Goal: Book appointment/travel/reservation

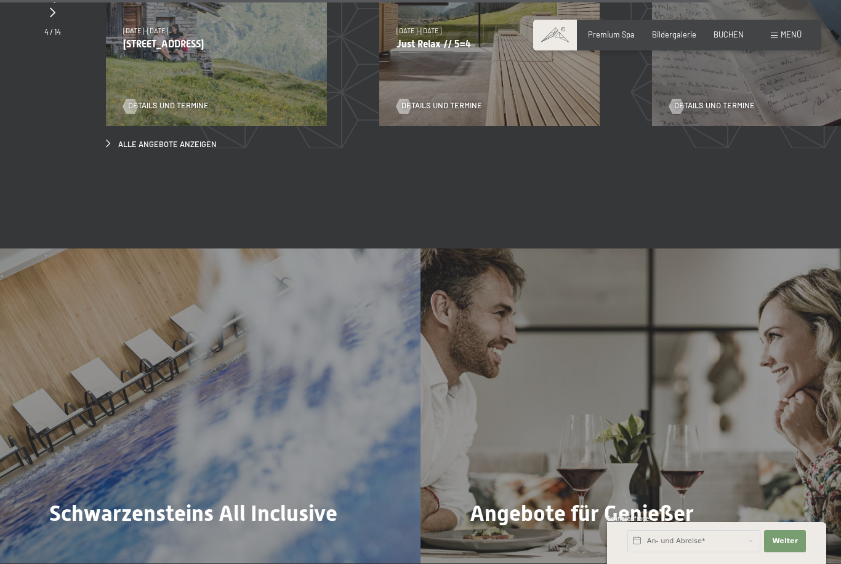
scroll to position [3943, 0]
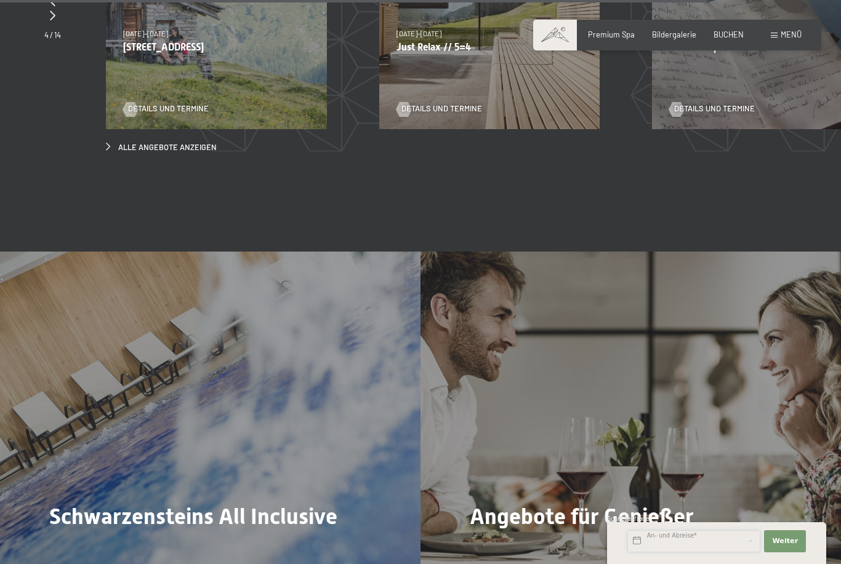
click at [704, 553] on input "text" at bounding box center [693, 541] width 133 height 22
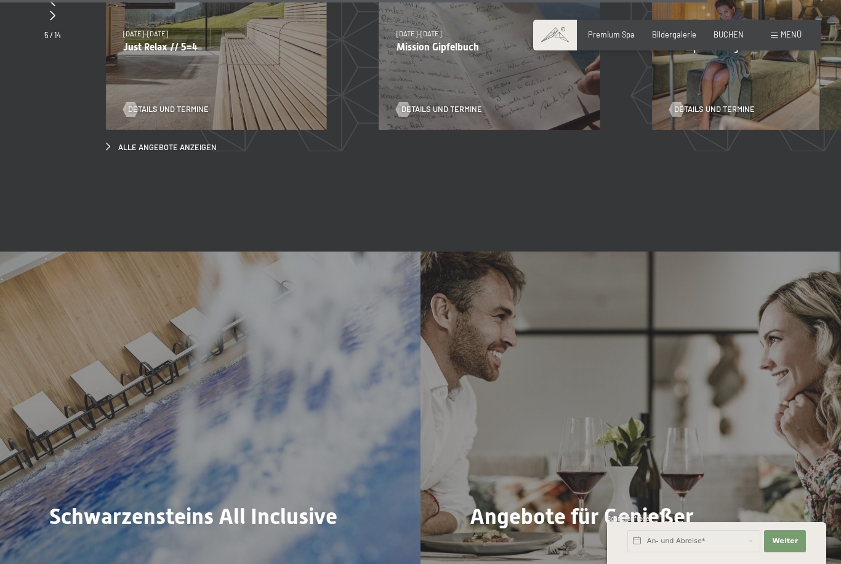
click at [695, 19] on div "04.10.–26.10.2025 01.11.–21.12.2025 10.01.–01.02.2026 07.03.–29.03.2026 16.05.–…" at bounding box center [762, 19] width 221 height 221
click at [724, 41] on div "Buchen Anfragen Premium Spa Bildergalerie BUCHEN Menü DE IT EN Gutschein Bilder…" at bounding box center [677, 35] width 249 height 11
click at [729, 18] on div "04.10.–26.10.2025 01.11.–21.12.2025 10.01.–01.02.2026 07.03.–29.03.2026 16.05.–…" at bounding box center [762, 19] width 221 height 221
click at [729, 37] on span "BUCHEN" at bounding box center [728, 35] width 30 height 10
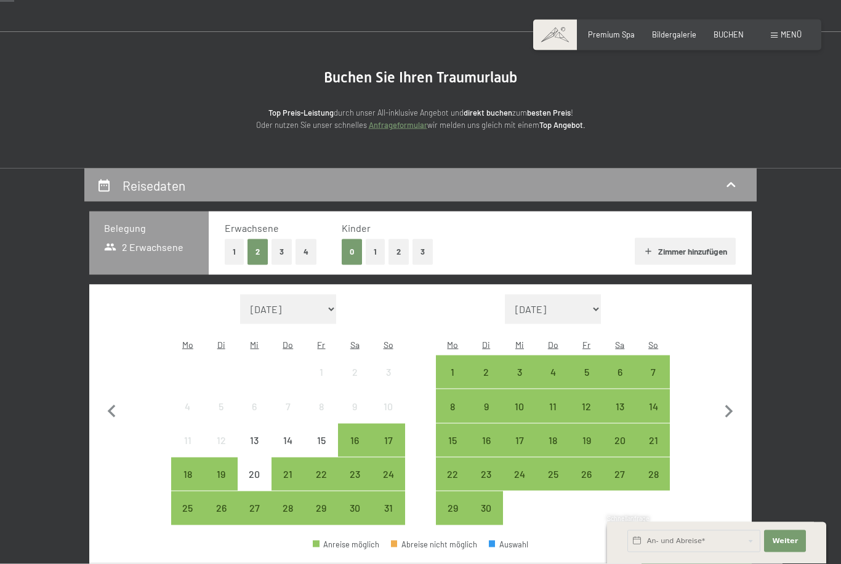
scroll to position [69, 0]
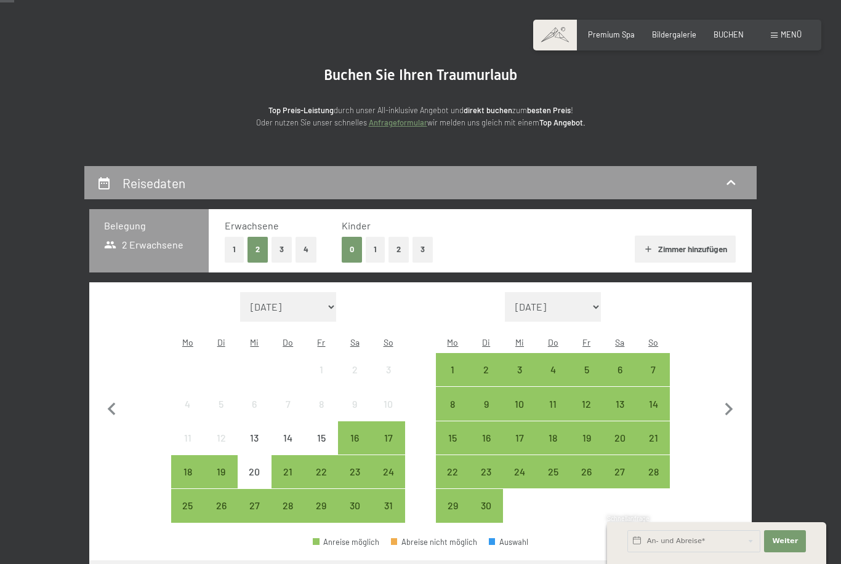
click at [729, 412] on icon "button" at bounding box center [729, 410] width 26 height 26
select select "2025-09-01"
select select "2025-10-01"
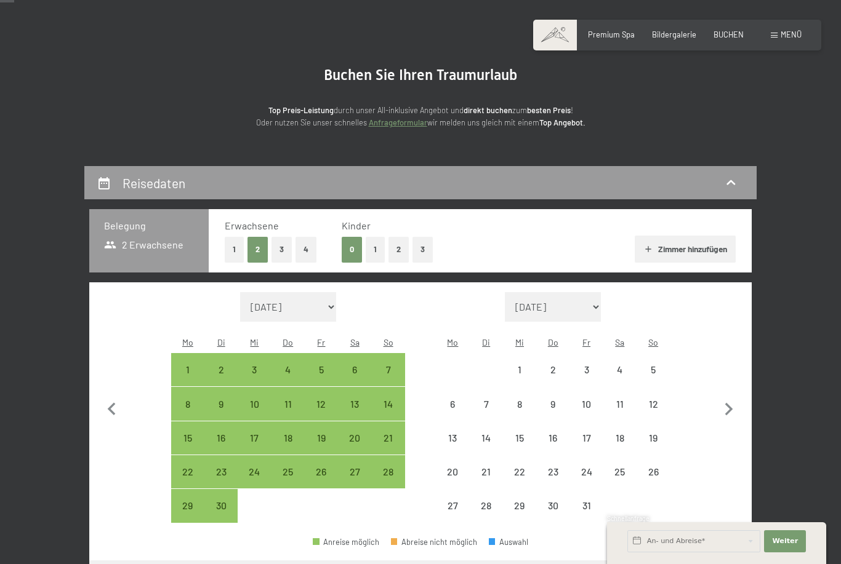
select select "2025-09-01"
select select "2025-10-01"
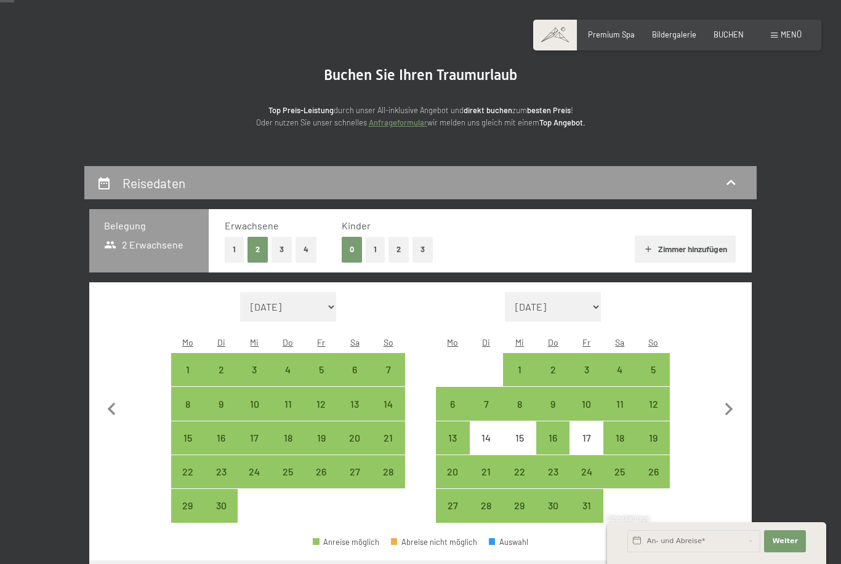
click at [657, 433] on div "19" at bounding box center [652, 448] width 31 height 31
select select "2025-09-01"
select select "2025-10-01"
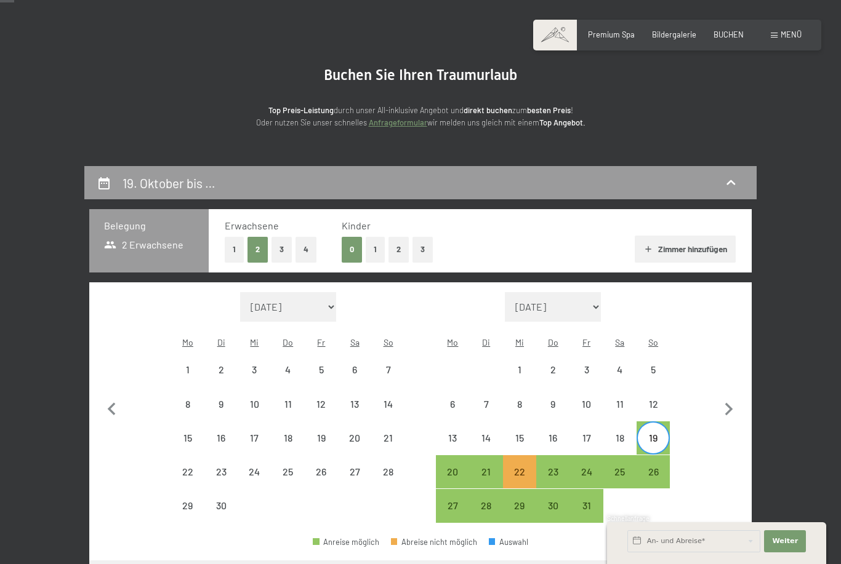
click at [562, 467] on div "23" at bounding box center [552, 482] width 31 height 31
select select "2025-09-01"
select select "2025-10-01"
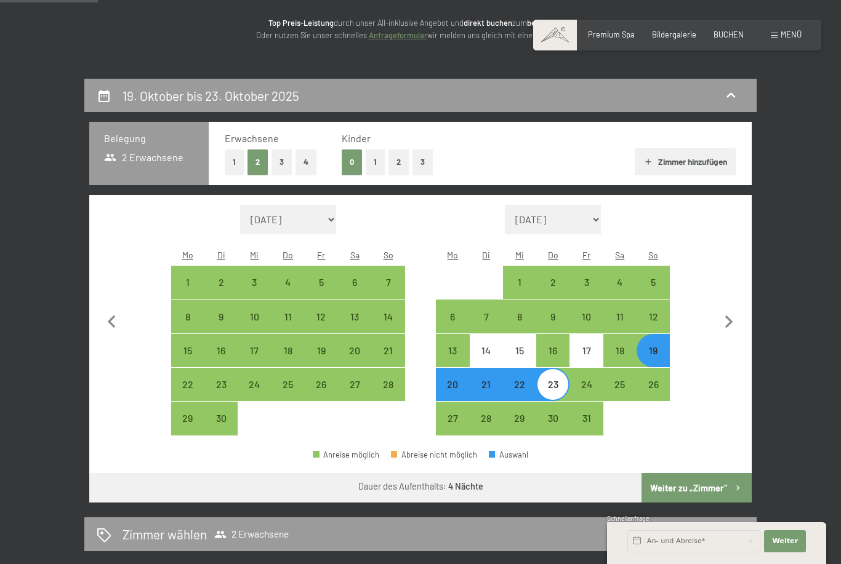
click at [717, 474] on button "Weiter zu „Zimmer“" at bounding box center [696, 488] width 110 height 30
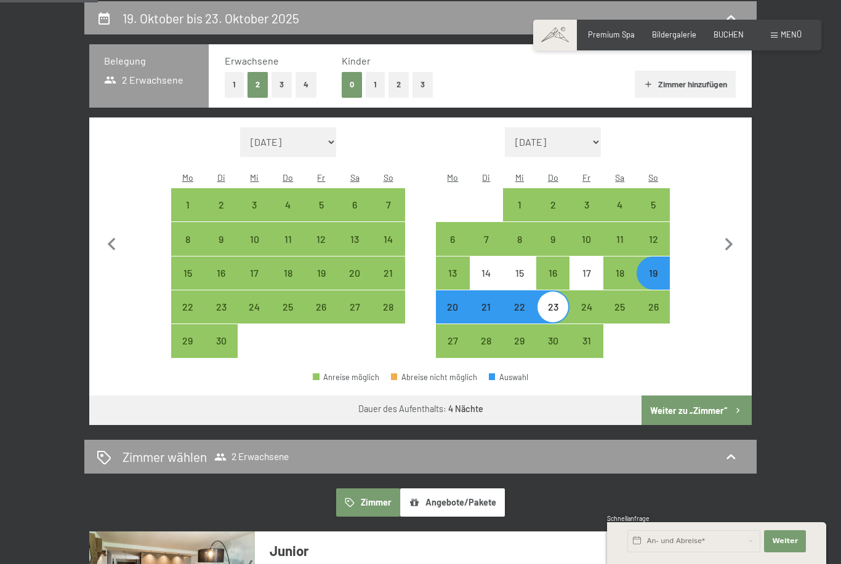
select select "2025-09-01"
select select "2025-10-01"
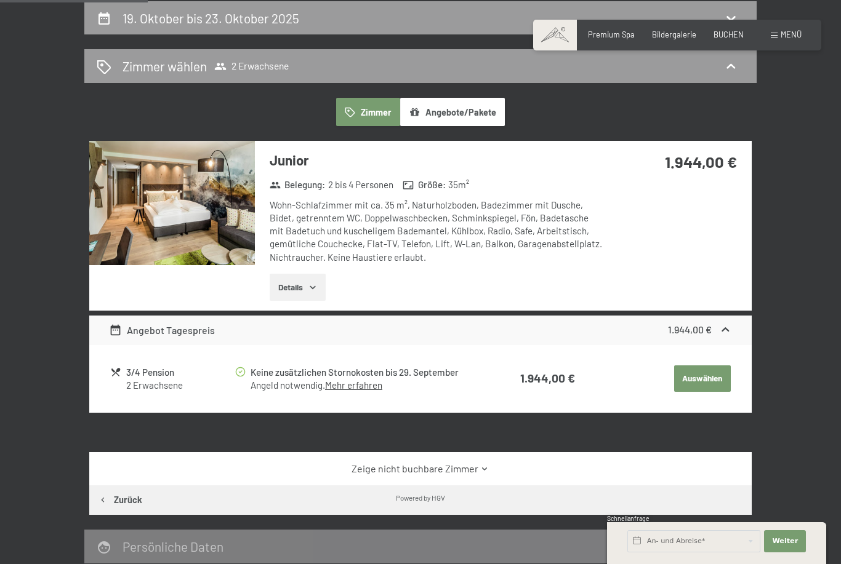
click at [318, 287] on icon "button" at bounding box center [313, 287] width 10 height 10
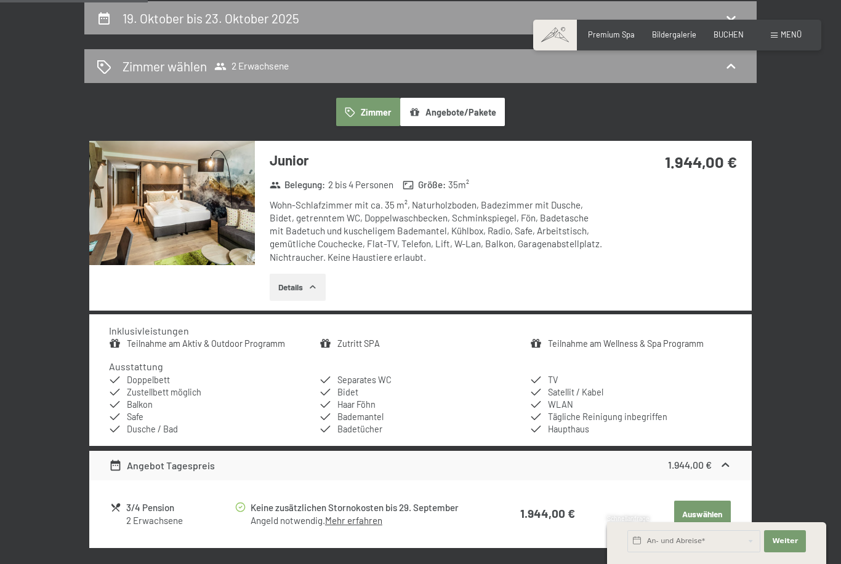
click at [208, 212] on img at bounding box center [172, 203] width 166 height 124
click at [824, 17] on div "19. Oktober bis 23. Oktober 2025 Zimmer wählen 2 Erwachsene Zimmer Angebote/Pak…" at bounding box center [420, 374] width 841 height 746
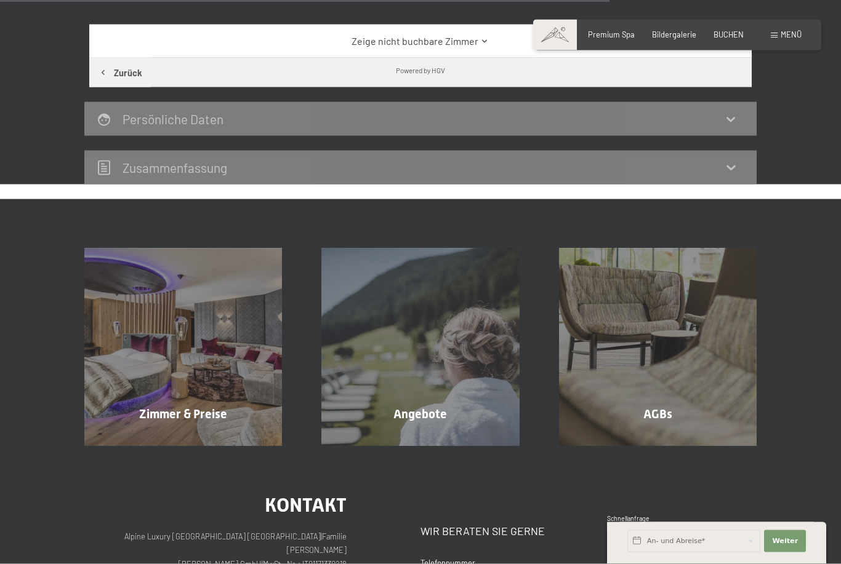
scroll to position [798, 0]
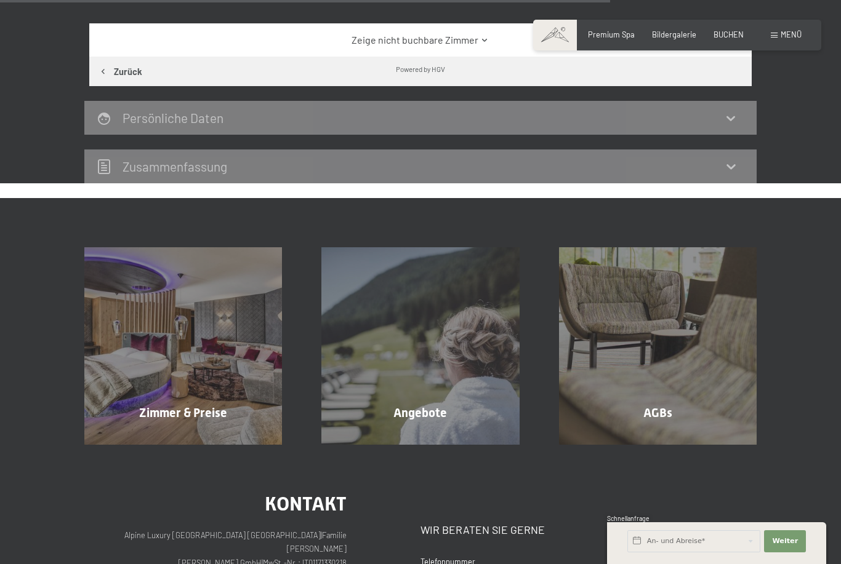
click at [462, 339] on div "Angebote Mehr erfahren" at bounding box center [420, 346] width 237 height 198
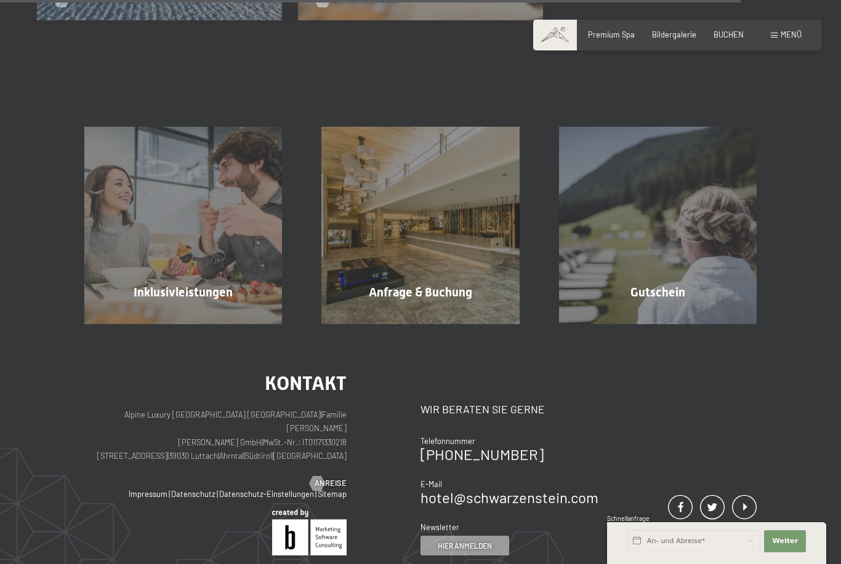
scroll to position [1573, 0]
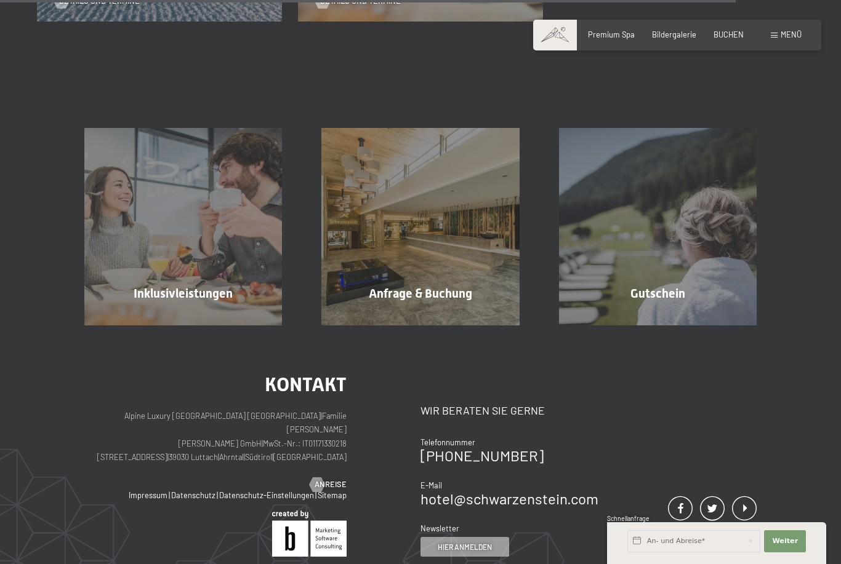
click at [211, 286] on span "Inklusivleistungen" at bounding box center [183, 293] width 99 height 15
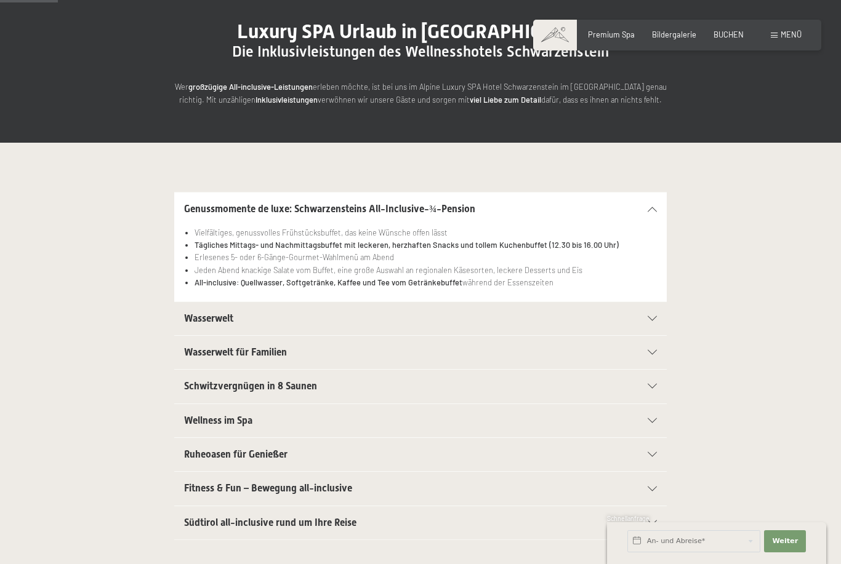
scroll to position [117, 0]
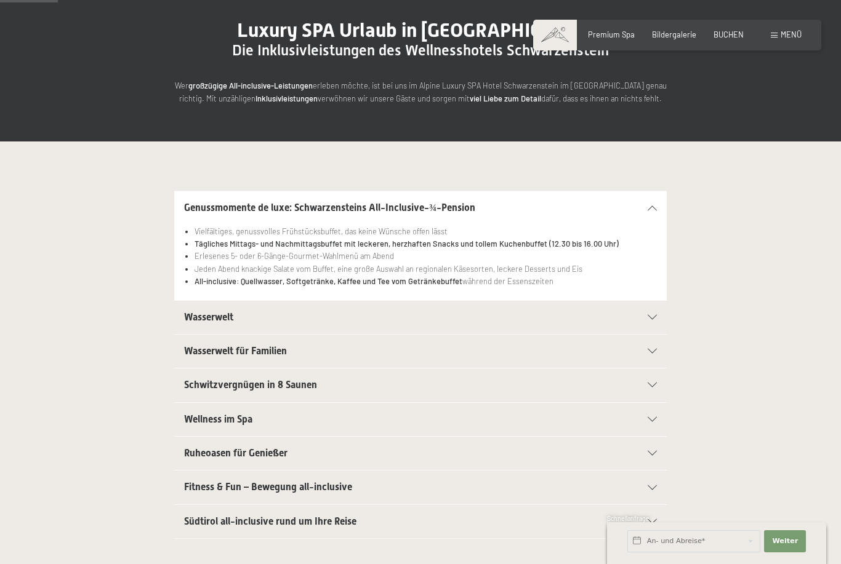
click at [654, 379] on div "Schwitzvergnügen in 8 Saunen" at bounding box center [420, 385] width 473 height 33
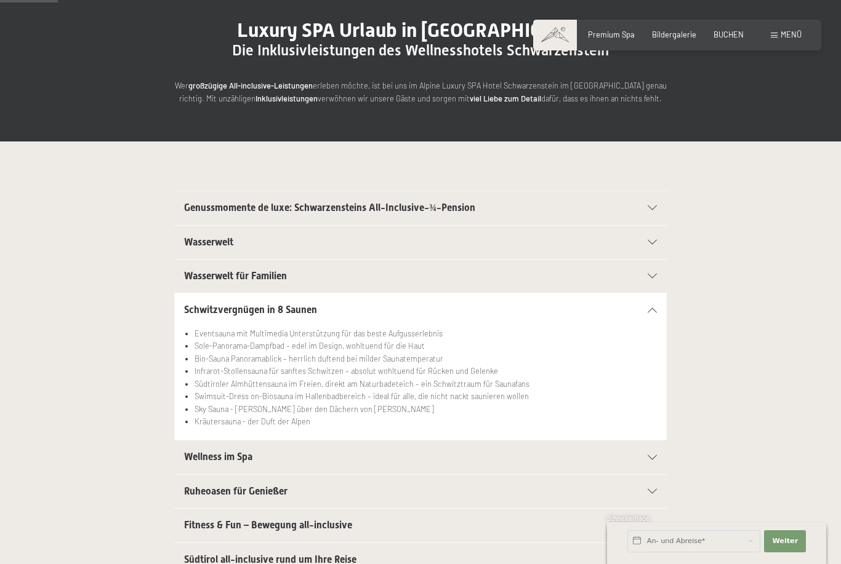
click at [656, 450] on div "Wellness im Spa" at bounding box center [420, 457] width 473 height 33
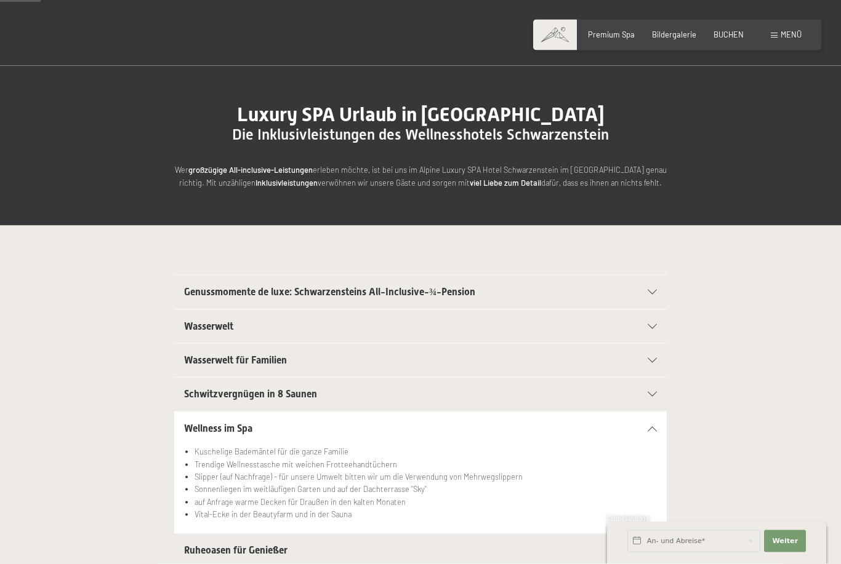
scroll to position [0, 0]
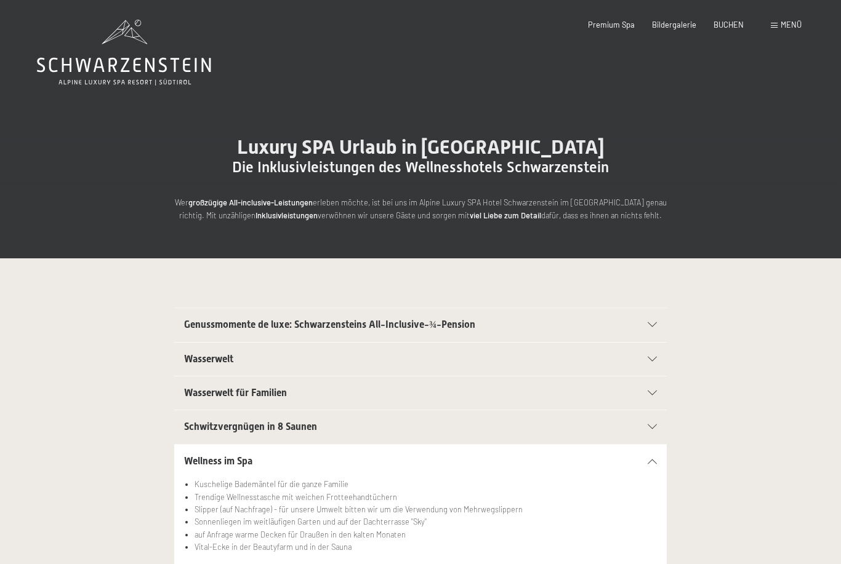
click at [607, 24] on span "Premium Spa" at bounding box center [611, 25] width 47 height 10
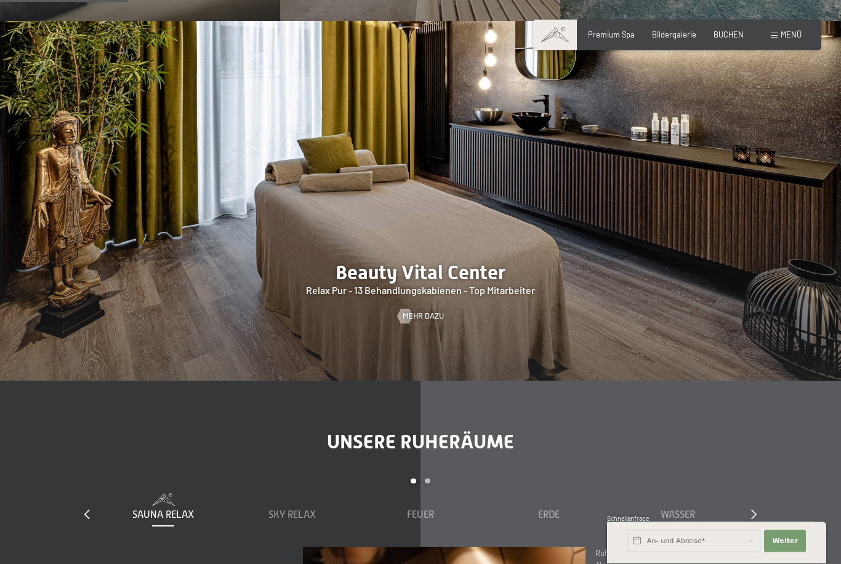
scroll to position [1128, 0]
click at [437, 364] on div at bounding box center [420, 201] width 841 height 360
click at [442, 322] on span "Mehr dazu" at bounding box center [422, 316] width 41 height 11
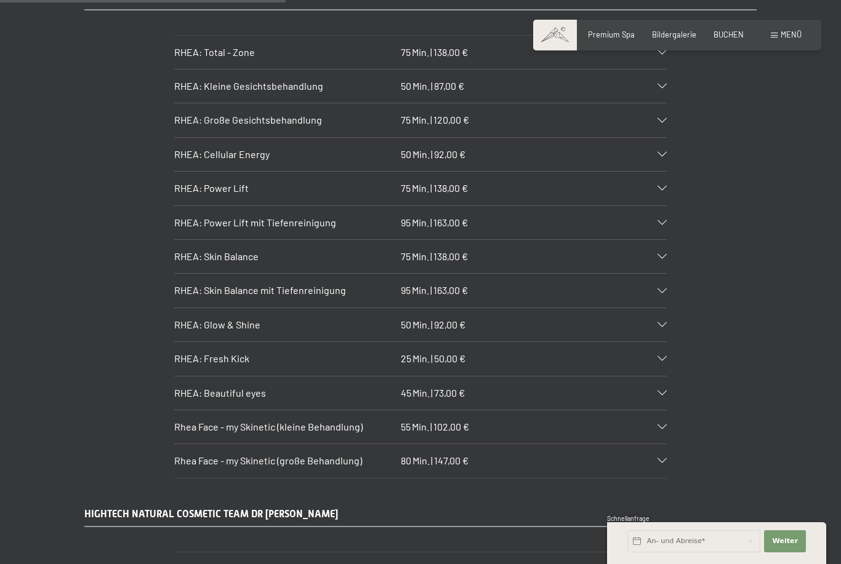
scroll to position [2706, 0]
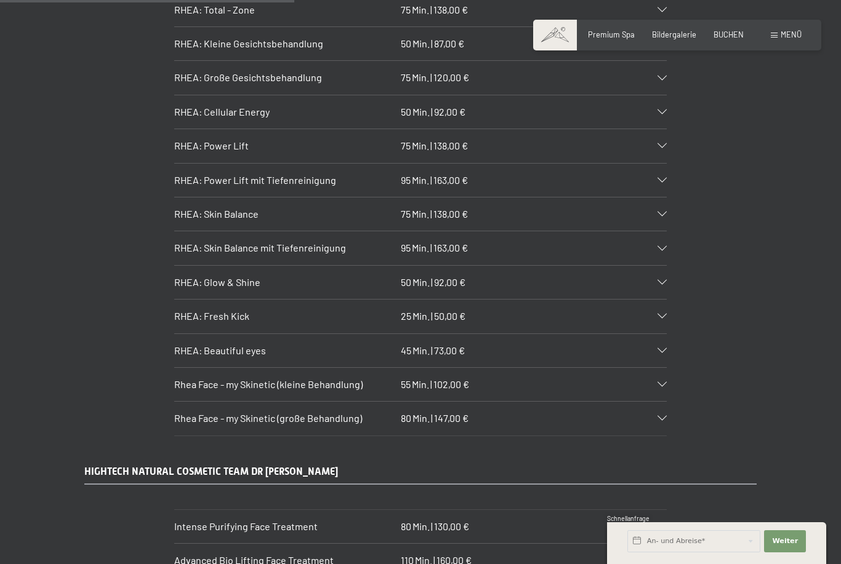
click at [807, 317] on div "RHEA COSMETICS RHEA: Total - Zone 75 Min. | 138,00 € Intensive Behandlung der d…" at bounding box center [420, 192] width 841 height 488
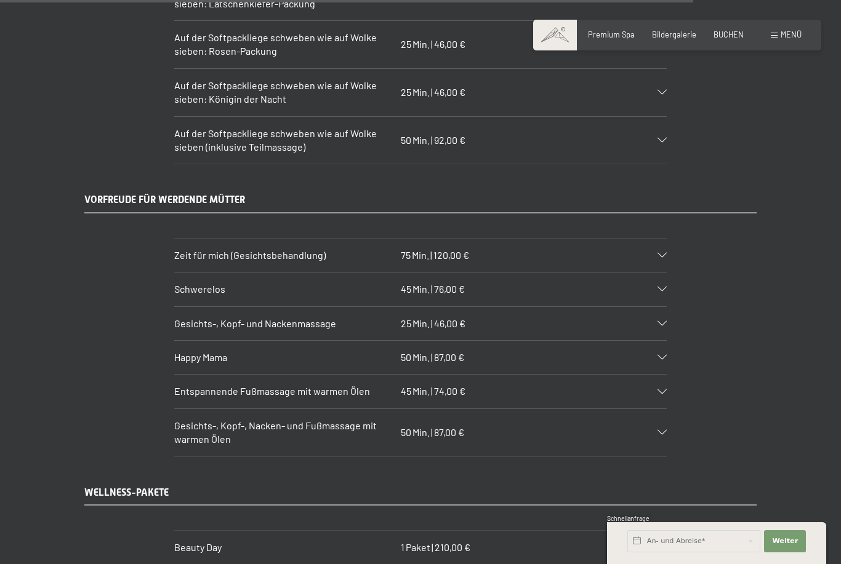
scroll to position [6378, 0]
click at [657, 272] on div "Schwerelos 45 Min. | 76,00 €" at bounding box center [420, 288] width 492 height 33
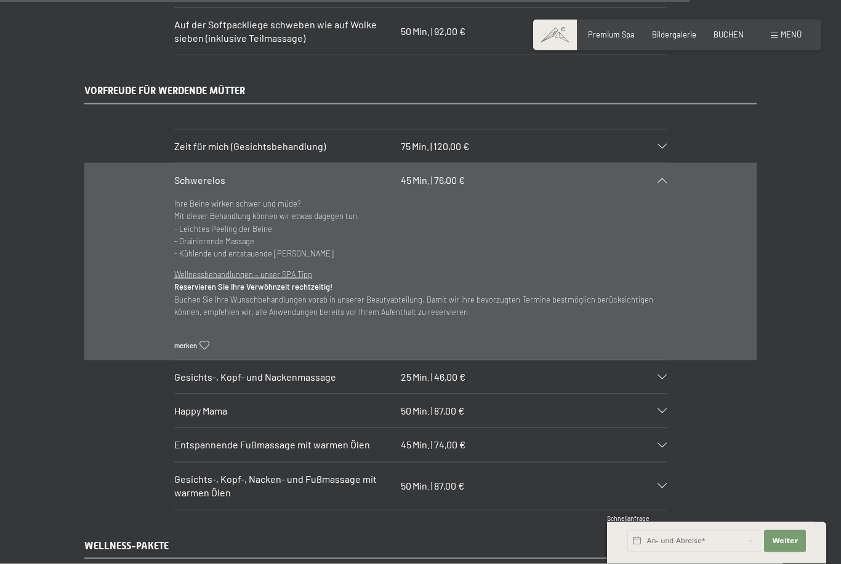
scroll to position [6492, 0]
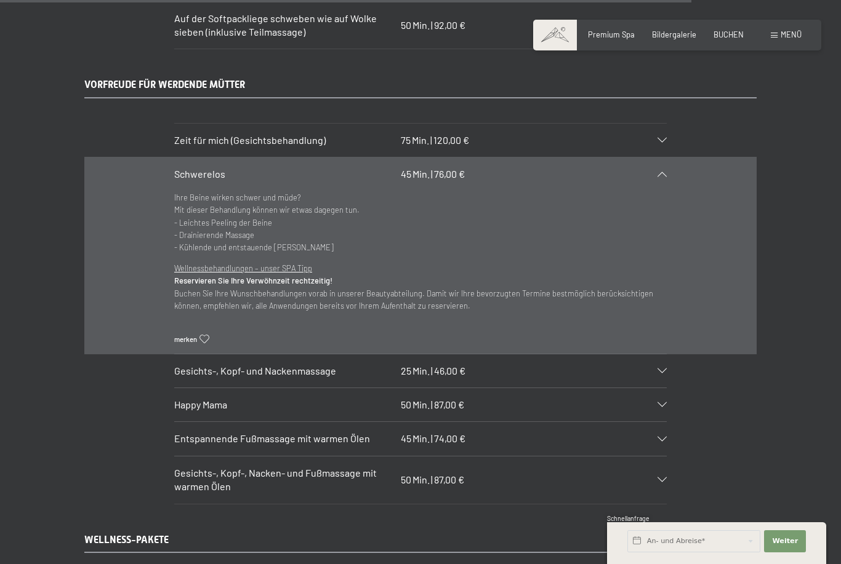
click at [666, 402] on icon at bounding box center [661, 404] width 9 height 5
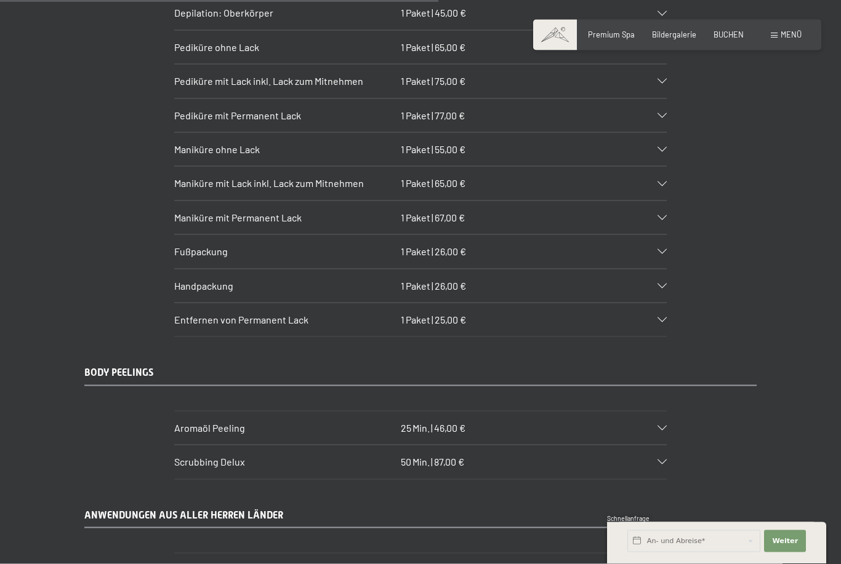
scroll to position [4088, 0]
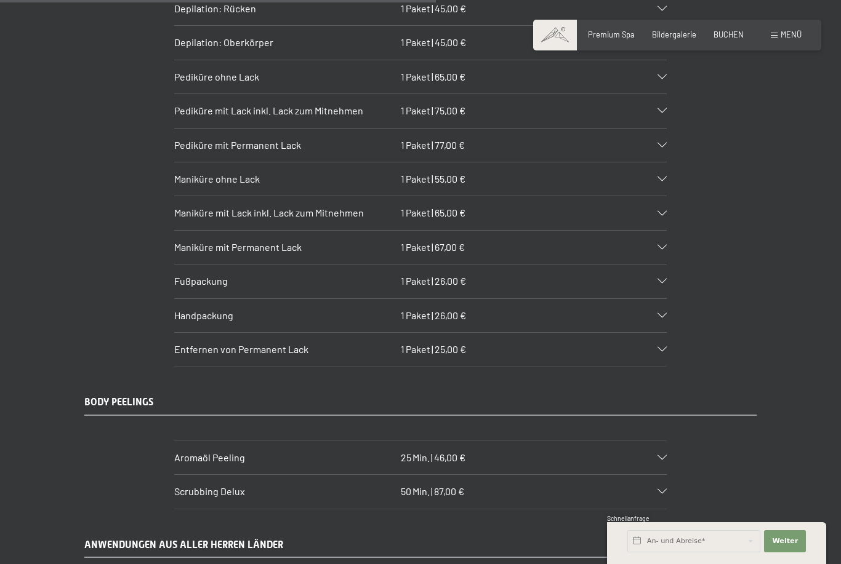
click at [777, 39] on div "Menü" at bounding box center [785, 35] width 31 height 11
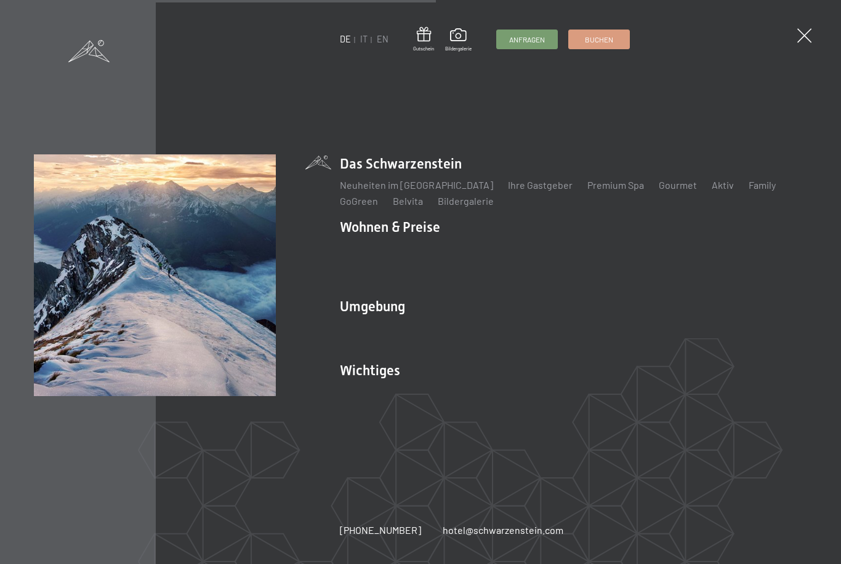
click at [388, 322] on link "Das Ahrntal" at bounding box center [365, 328] width 50 height 12
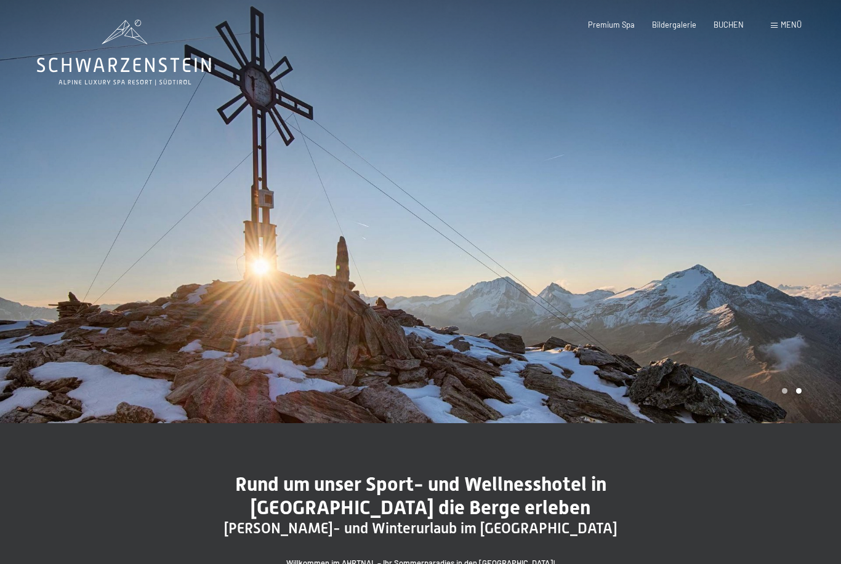
click at [522, 82] on div at bounding box center [630, 211] width 420 height 423
